Goal: Information Seeking & Learning: Learn about a topic

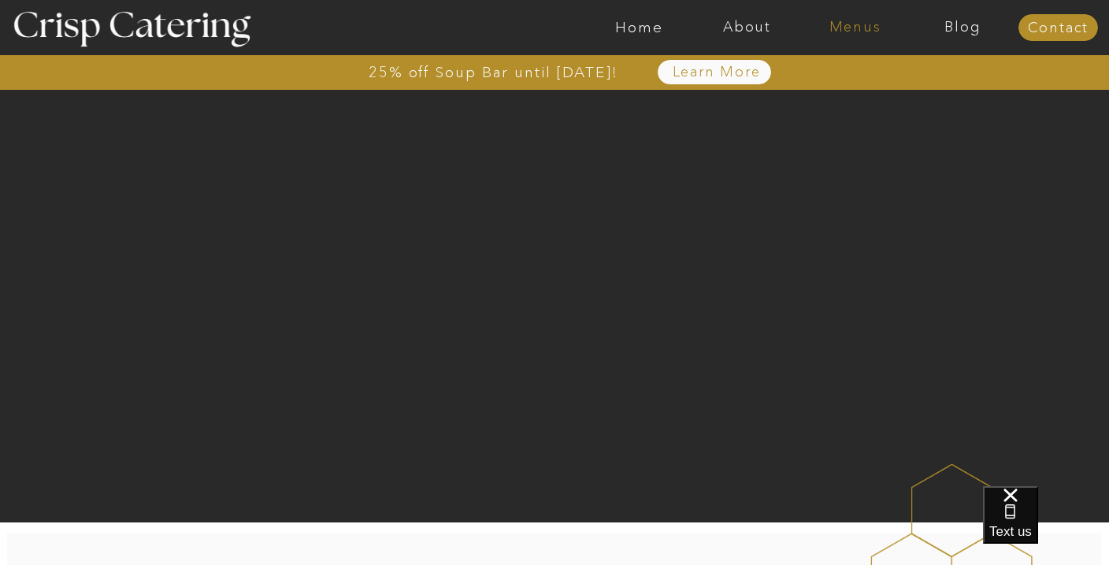
click at [866, 21] on nav "Menus" at bounding box center [855, 28] width 108 height 16
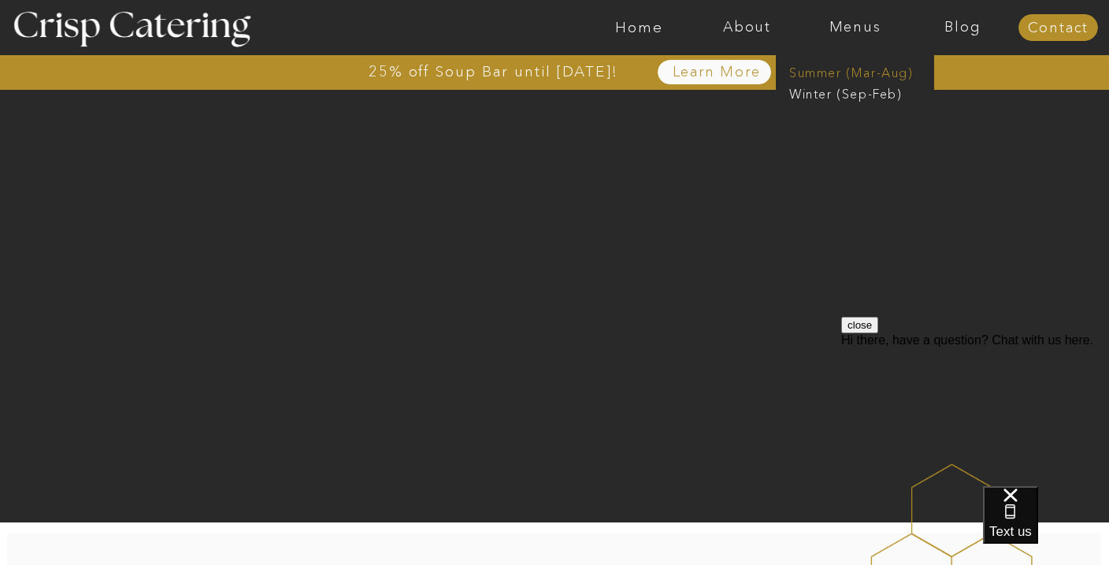
click at [838, 72] on nav "Summer (Mar-Aug)" at bounding box center [860, 71] width 141 height 15
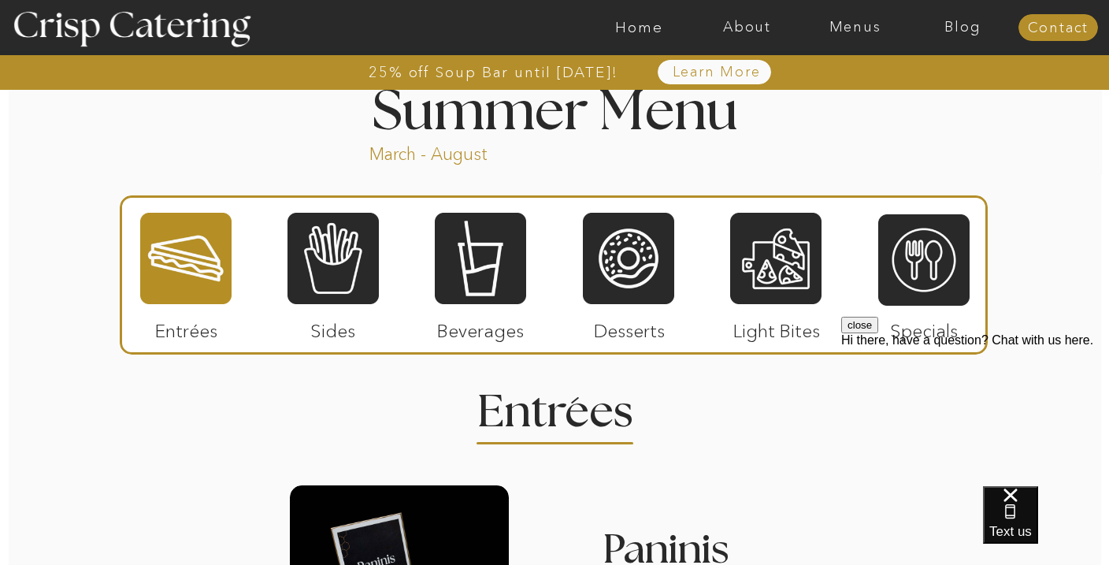
scroll to position [1334, 0]
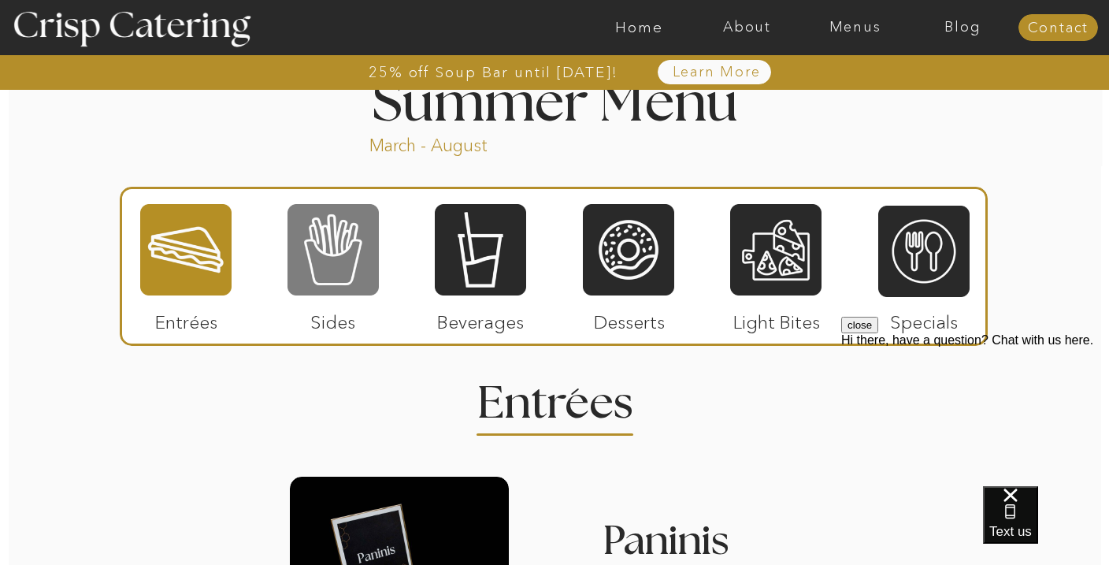
click at [365, 253] on div at bounding box center [333, 250] width 91 height 95
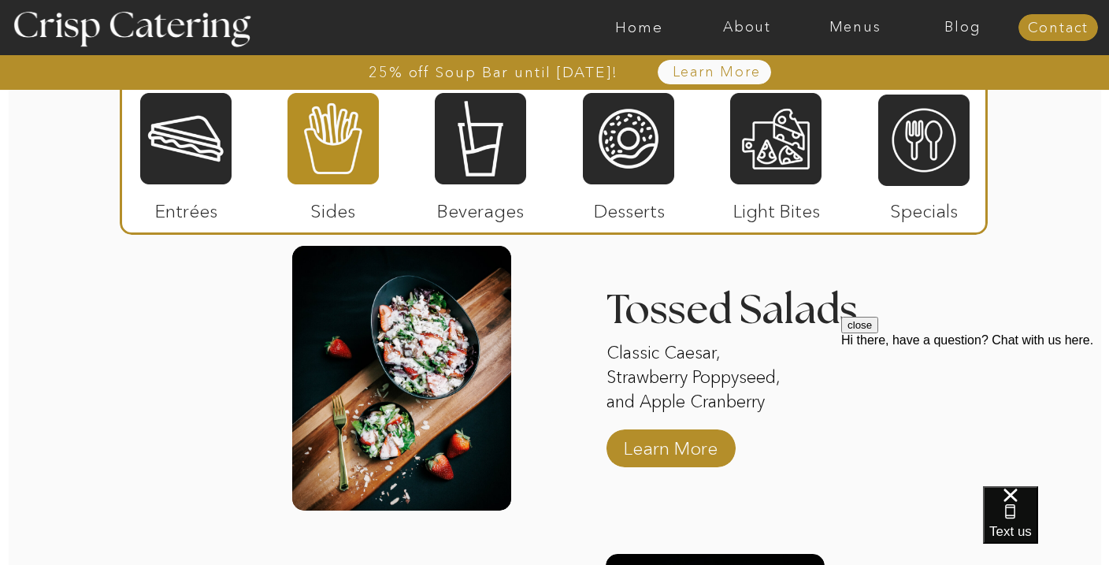
scroll to position [1920, 0]
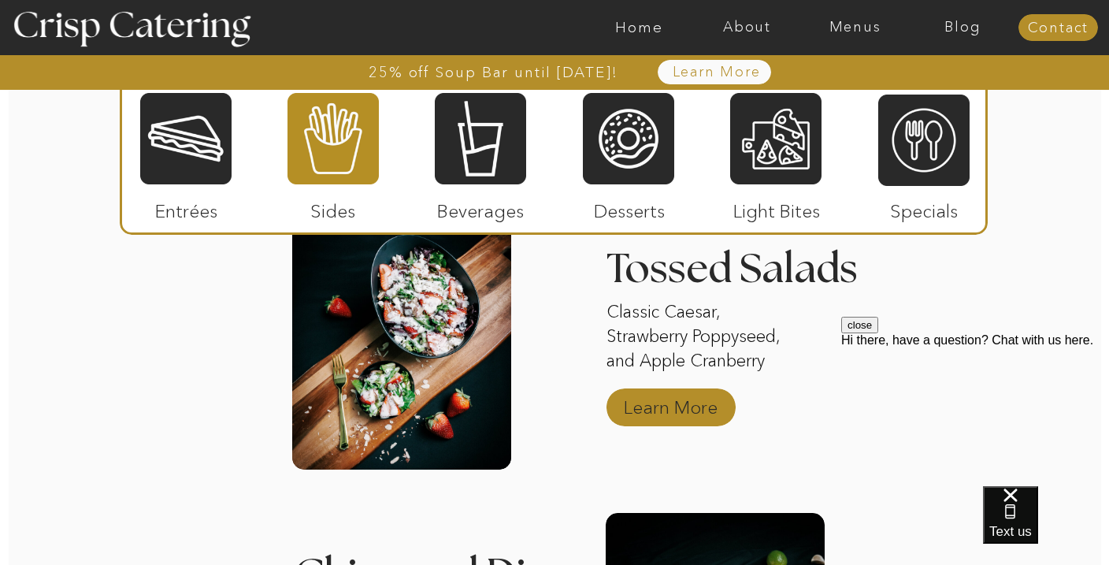
click at [644, 396] on p "Learn More" at bounding box center [671, 404] width 105 height 46
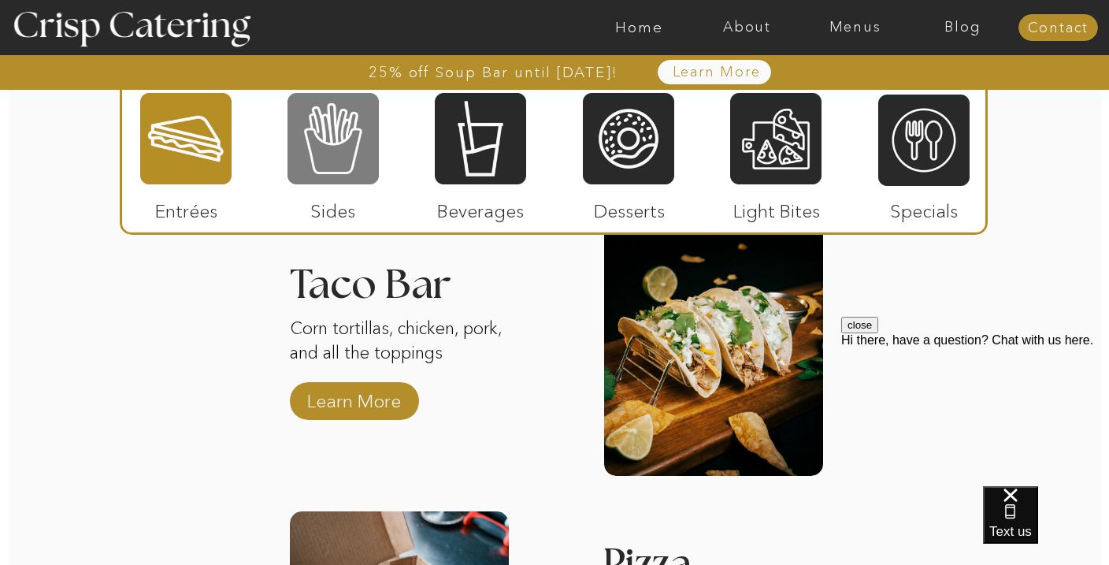
click at [332, 149] on div at bounding box center [333, 138] width 91 height 95
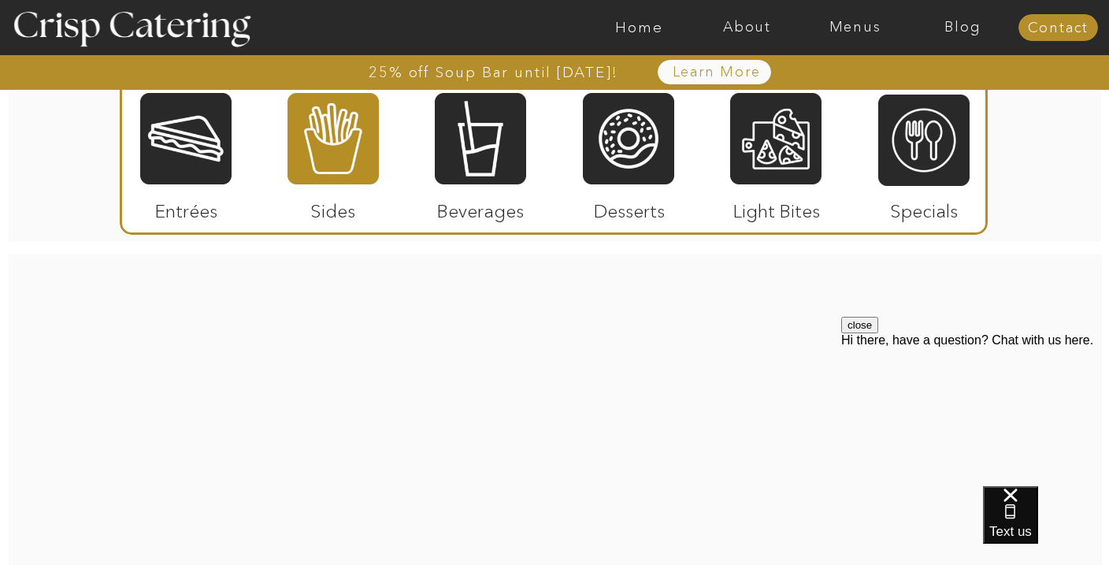
scroll to position [2544, 0]
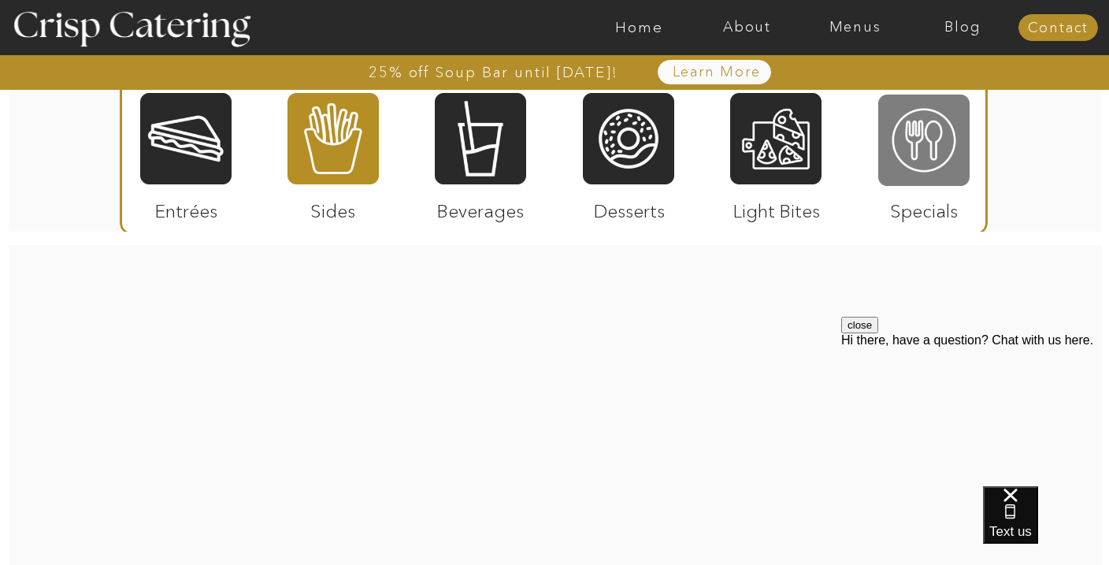
click at [917, 148] on div at bounding box center [924, 140] width 91 height 95
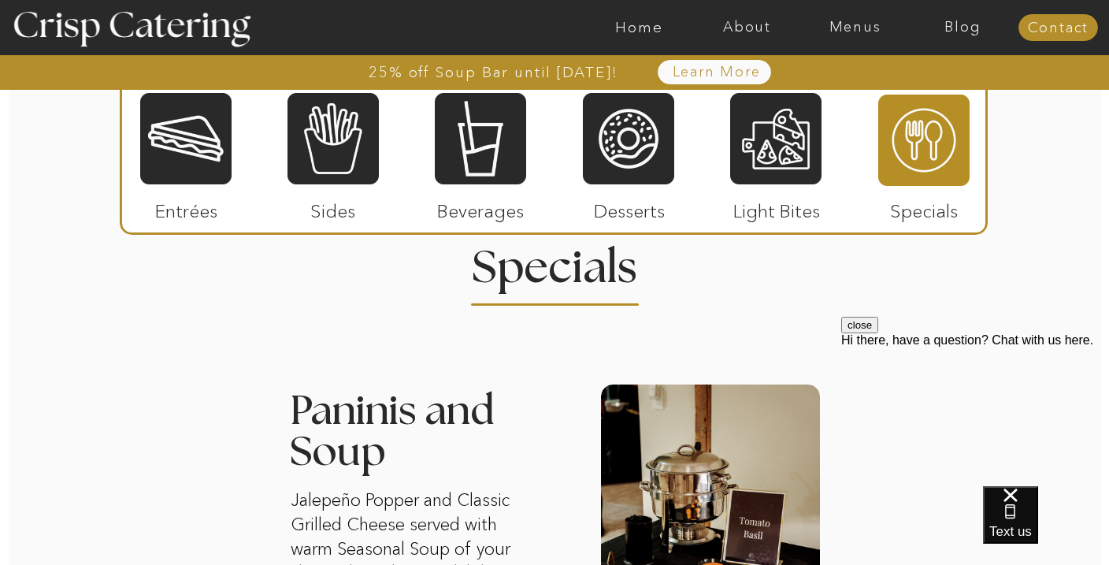
scroll to position [1469, 0]
click at [848, 20] on nav "Menus" at bounding box center [855, 28] width 108 height 16
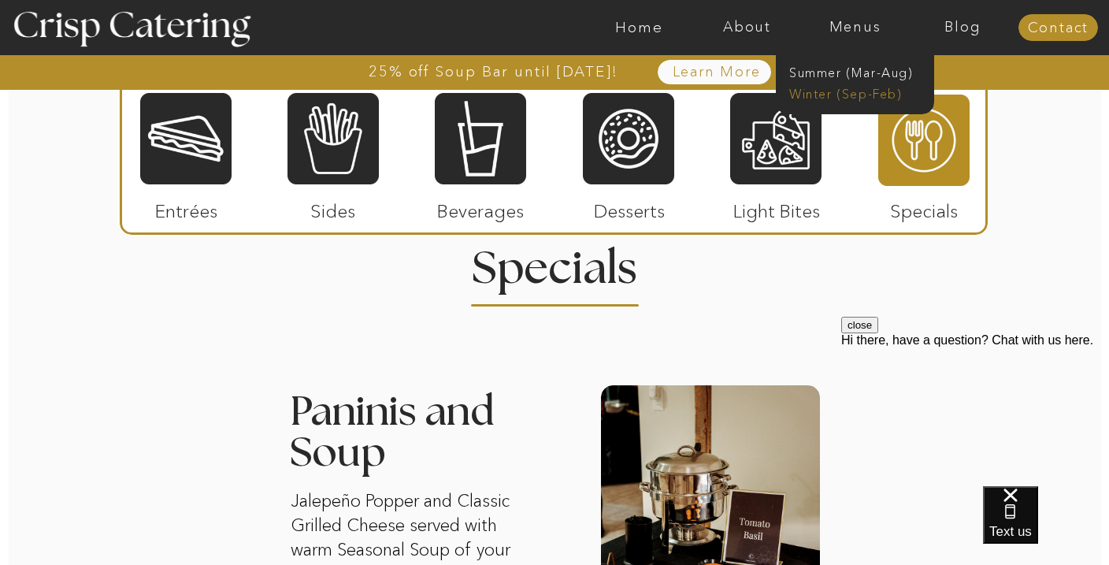
click at [838, 98] on nav "Winter (Sep-Feb)" at bounding box center [854, 92] width 129 height 15
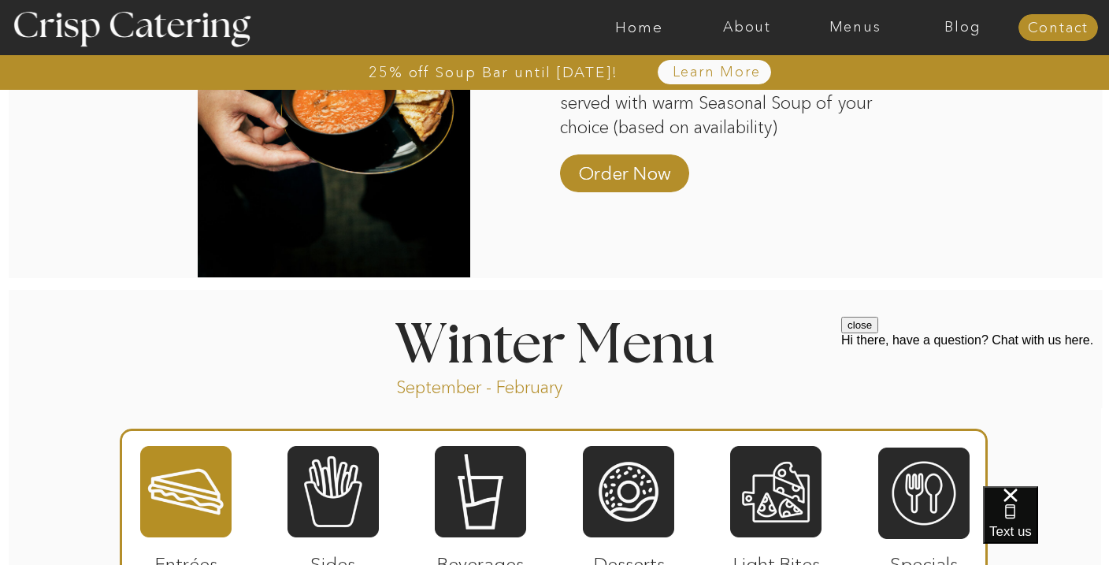
scroll to position [1696, 0]
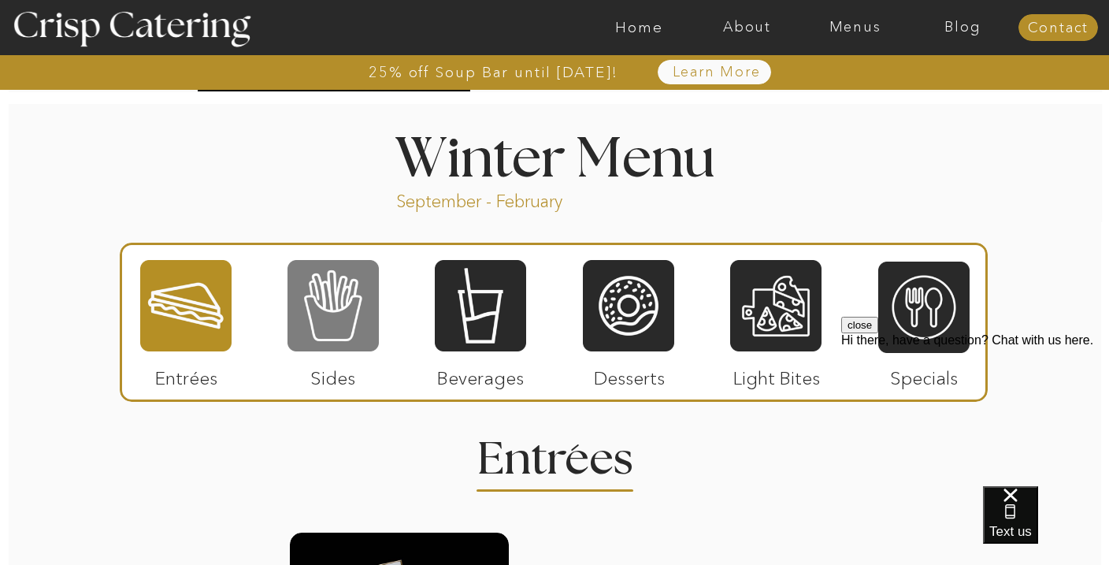
click at [326, 325] on div at bounding box center [333, 305] width 91 height 95
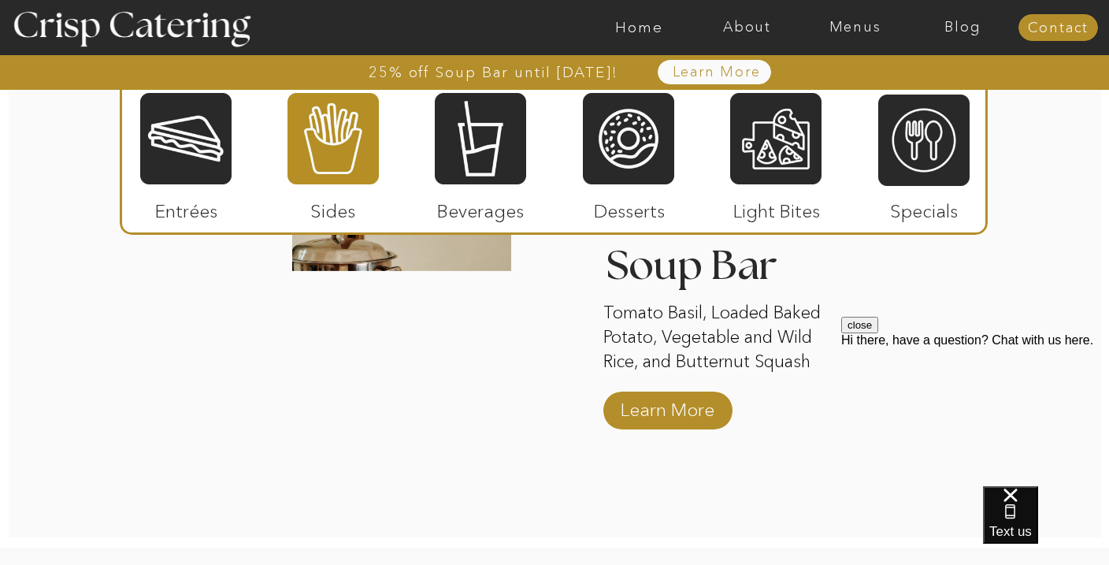
scroll to position [3035, 0]
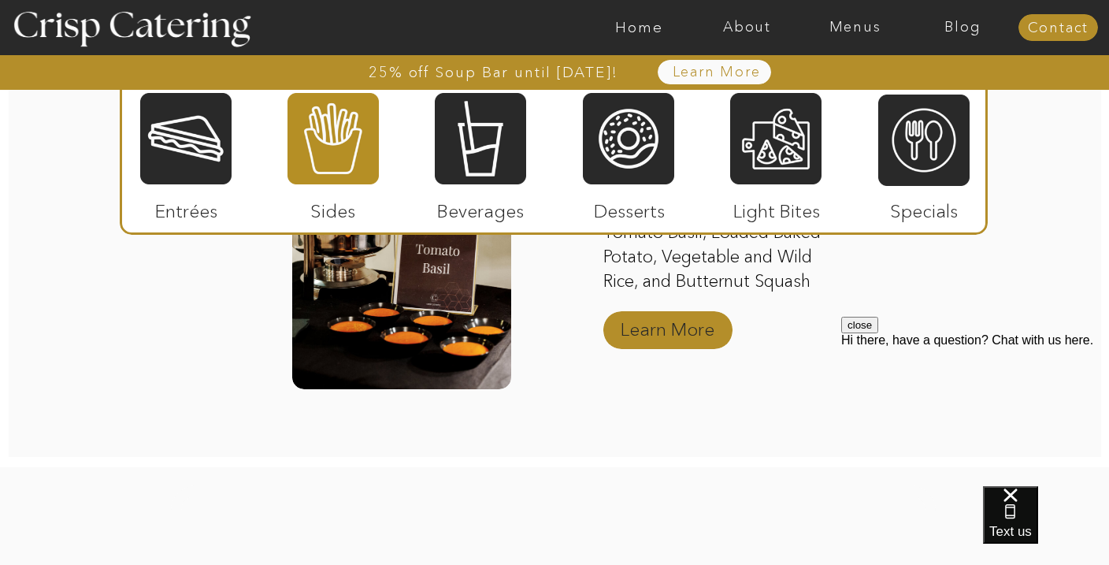
click at [670, 329] on p "Learn More" at bounding box center [667, 326] width 105 height 46
